Goal: Check status: Check status

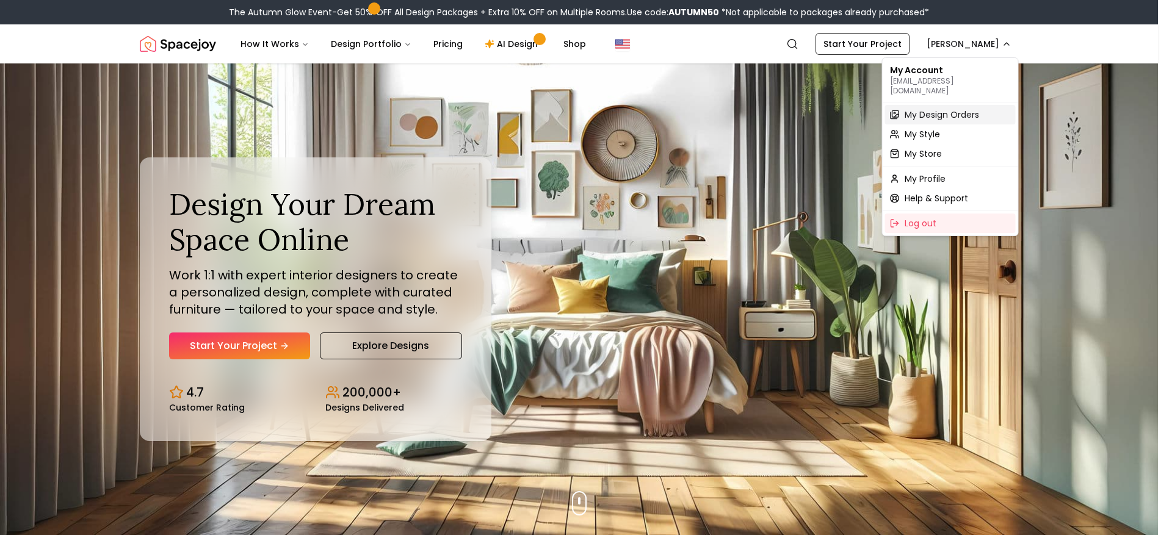
click at [959, 109] on span "My Design Orders" at bounding box center [942, 115] width 74 height 12
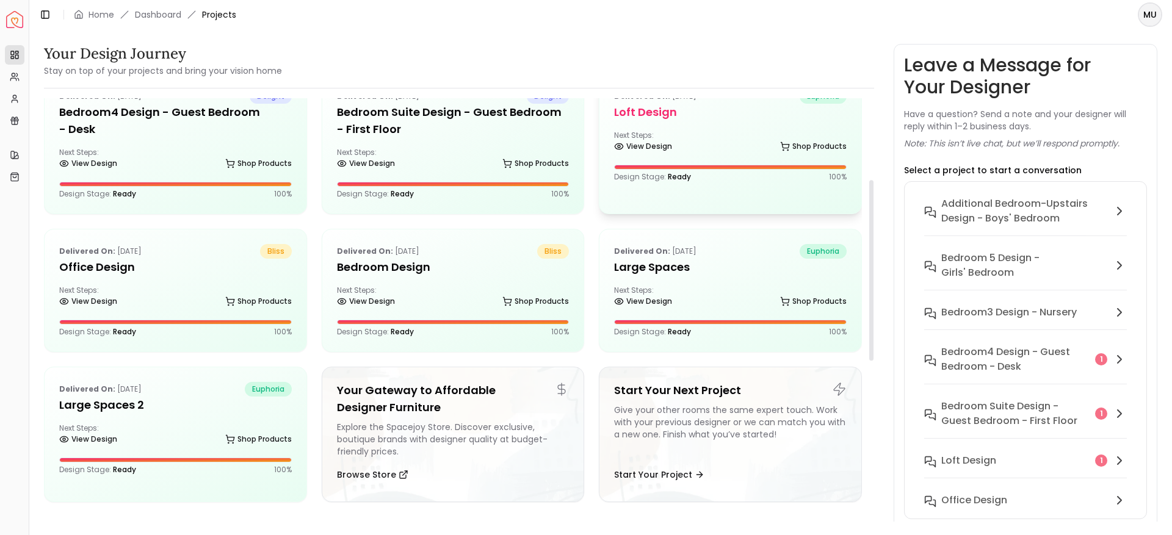
scroll to position [190, 0]
click at [707, 275] on div "Delivered on: [DATE] euphoria Large Spaces Next Steps: View Design Shop Product…" at bounding box center [730, 289] width 262 height 122
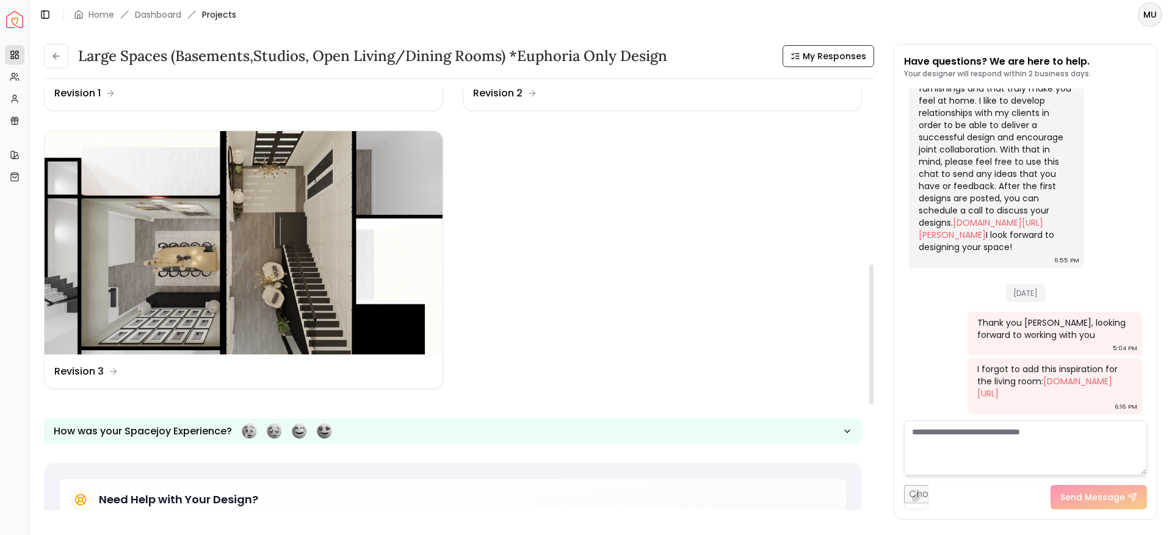
scroll to position [527, 0]
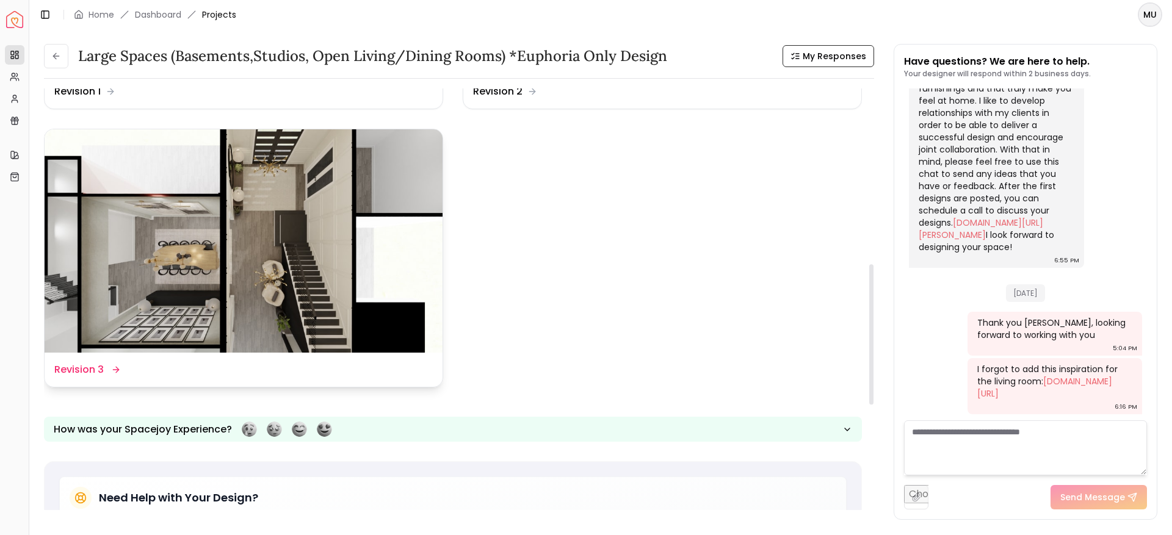
click at [277, 240] on img at bounding box center [244, 241] width 398 height 224
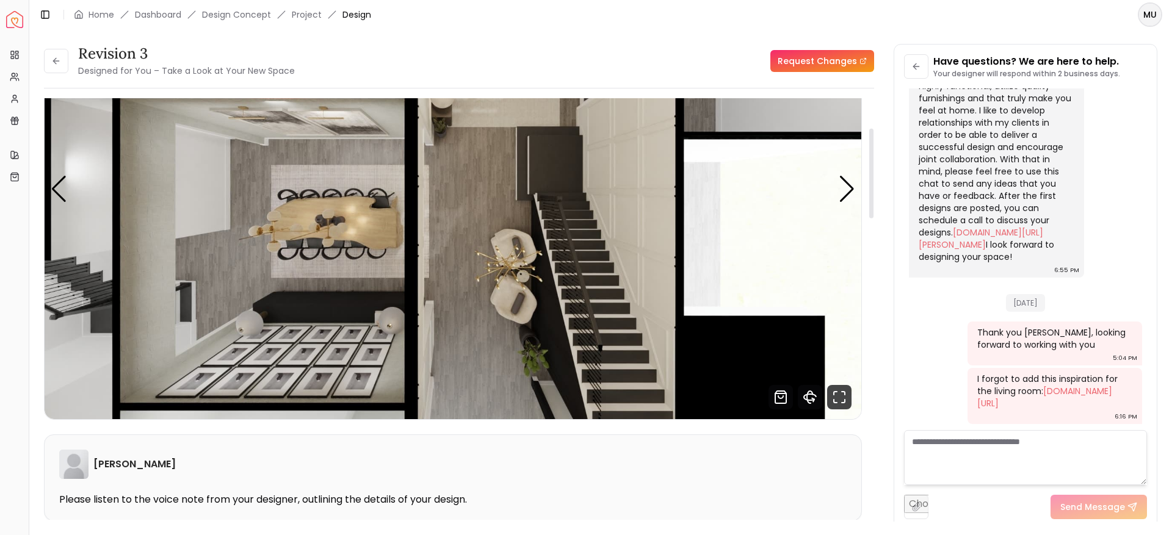
scroll to position [140, 0]
click at [847, 197] on div "Next slide" at bounding box center [847, 188] width 16 height 27
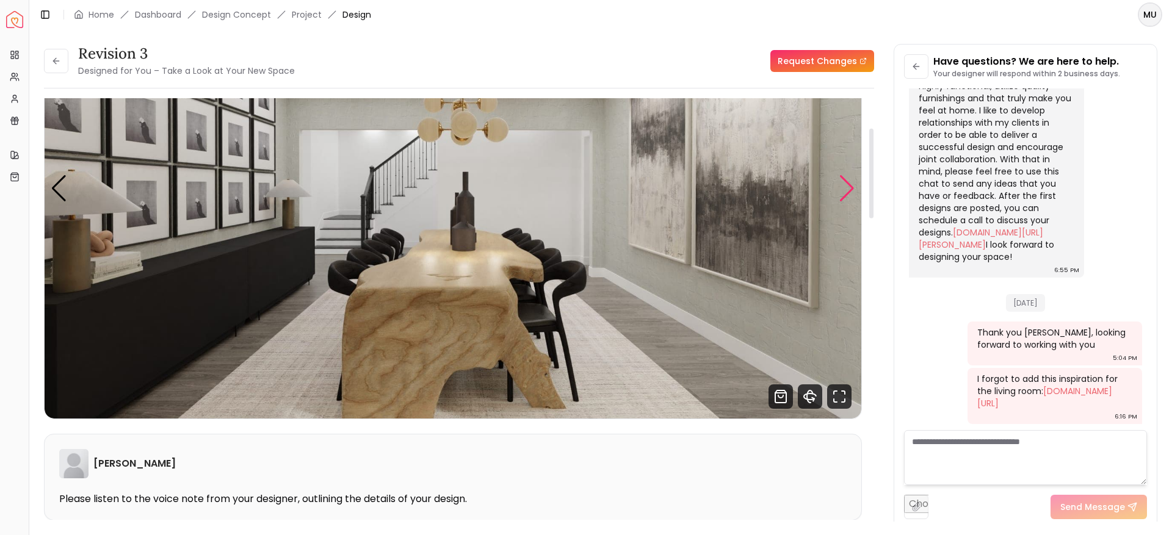
click at [847, 197] on div "Next slide" at bounding box center [847, 188] width 16 height 27
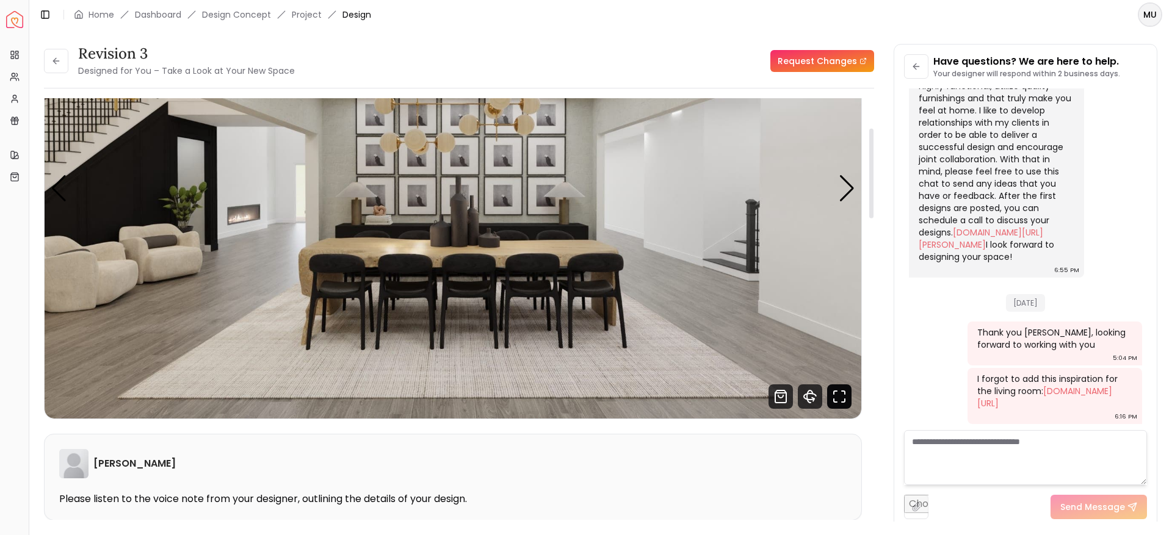
click at [830, 400] on icon "Fullscreen" at bounding box center [839, 397] width 24 height 24
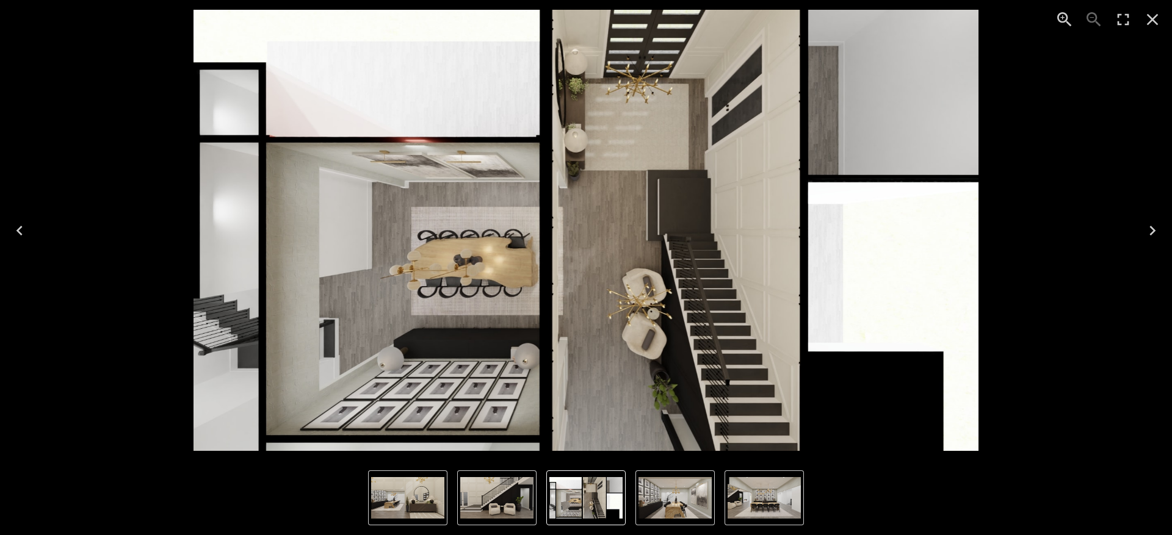
click at [1148, 237] on icon "Next" at bounding box center [1153, 231] width 20 height 20
